Goal: Transaction & Acquisition: Purchase product/service

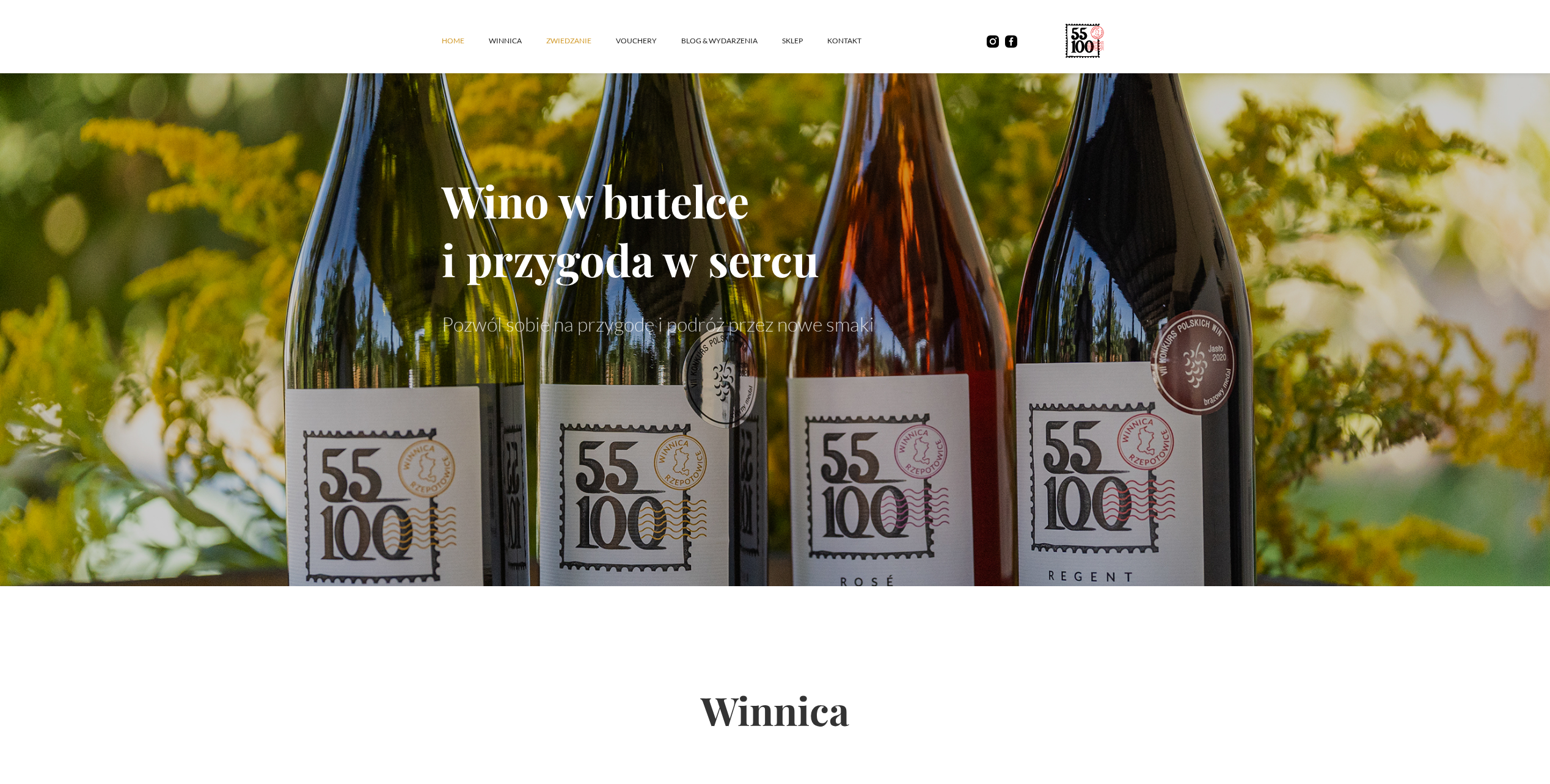
click at [561, 42] on link "ZWIEDZANIE" at bounding box center [581, 41] width 70 height 37
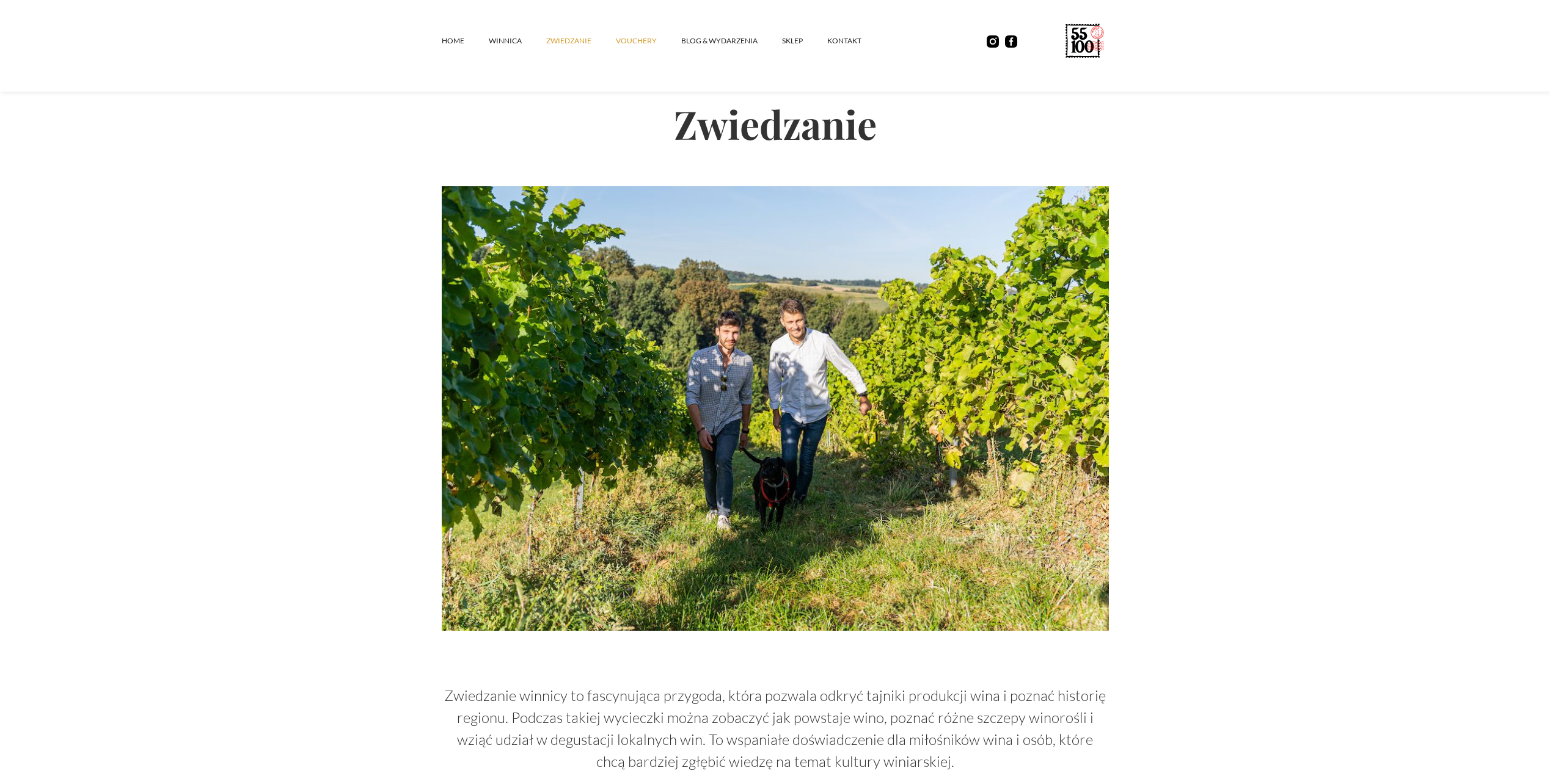
click at [641, 33] on link "vouchery" at bounding box center [648, 41] width 65 height 37
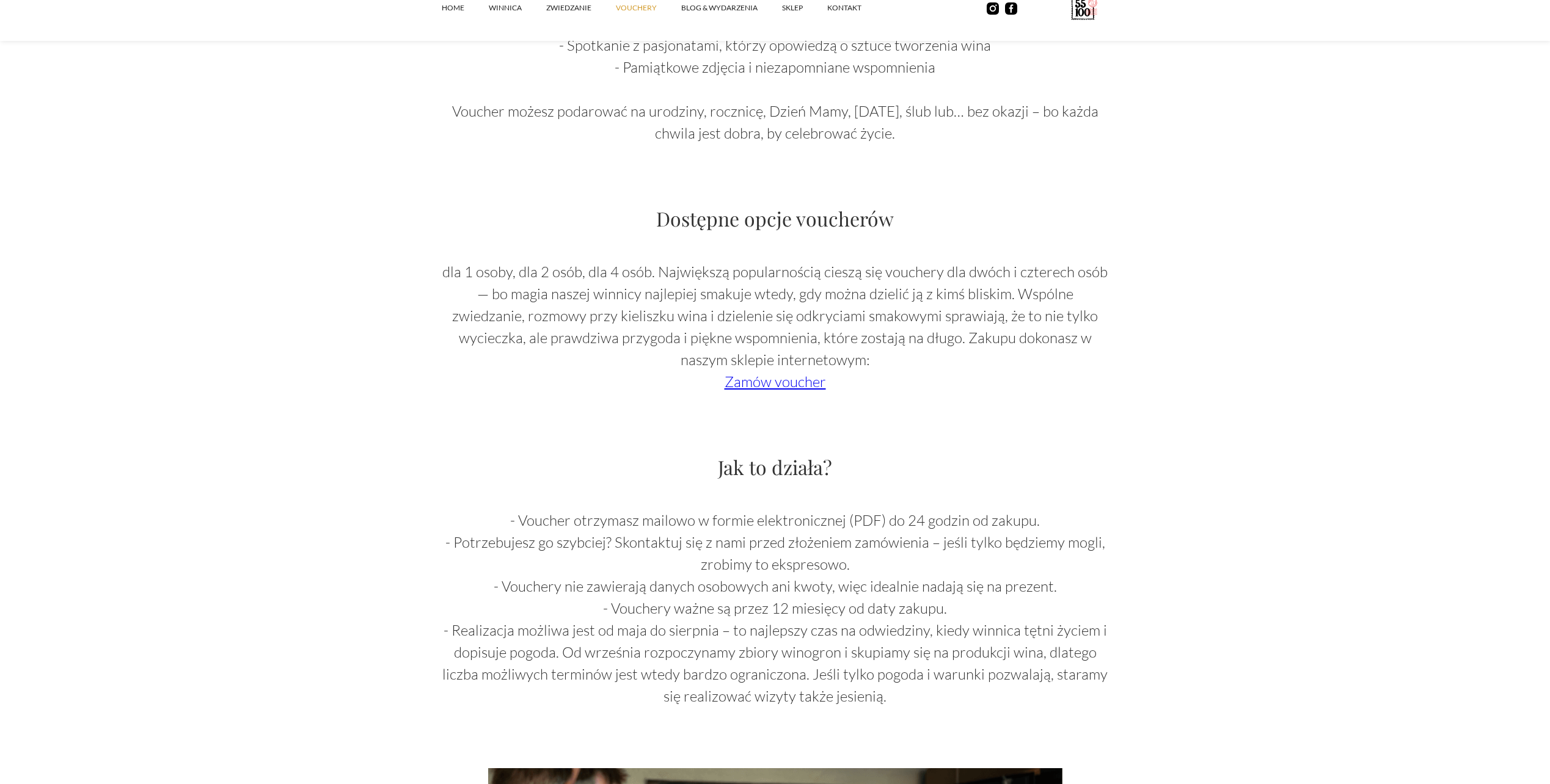
scroll to position [855, 0]
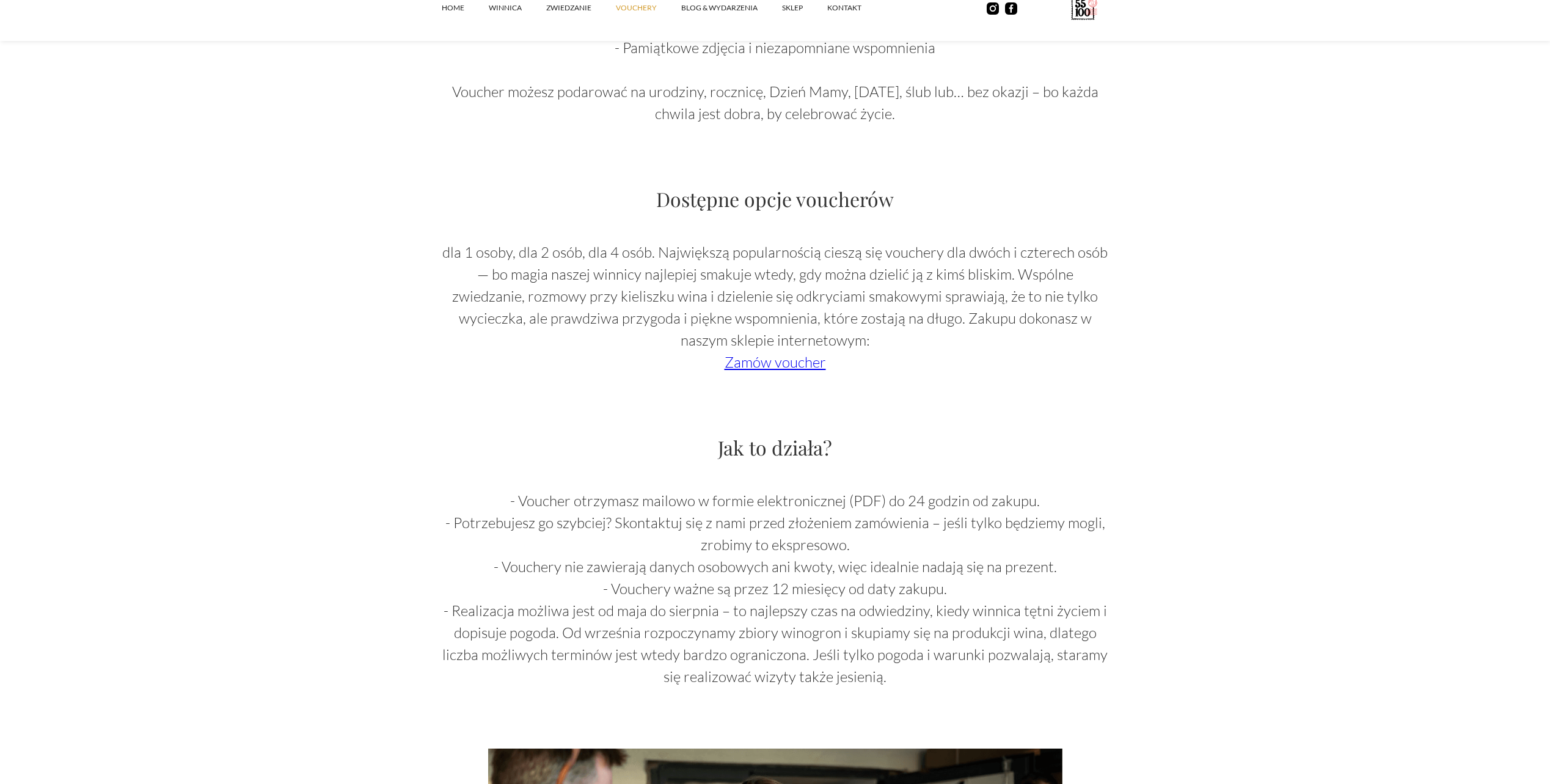
click at [790, 365] on link "Zamów voucher" at bounding box center [775, 362] width 102 height 18
